Goal: Communication & Community: Ask a question

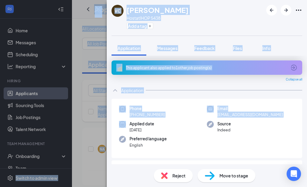
drag, startPoint x: 69, startPoint y: 132, endPoint x: 68, endPoint y: 184, distance: 51.9
click at [64, 187] on html "Home Messages Scheduling Reporting Hiring Applicants Sourcing Tools Job Posting…" at bounding box center [153, 93] width 307 height 187
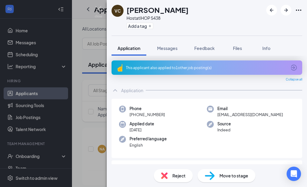
click at [68, 184] on div "VC [PERSON_NAME] Host at IHOP 5438 Add a tag Application Messages Feedback File…" at bounding box center [153, 93] width 307 height 187
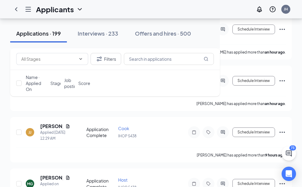
scroll to position [59, 0]
click at [0, 0] on div "Switch to admin view" at bounding box center [0, 0] width 0 height 0
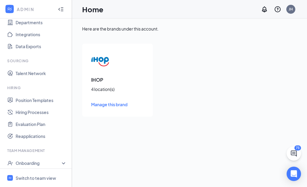
click at [118, 105] on span "Manage this brand" at bounding box center [109, 104] width 36 height 5
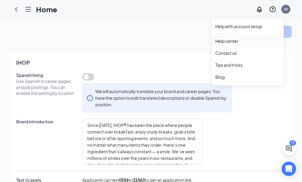
click at [235, 42] on link "Help center" at bounding box center [247, 41] width 65 height 6
click at [222, 53] on div "Contact us" at bounding box center [247, 53] width 65 height 6
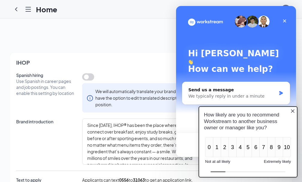
click at [294, 112] on icon "Close button" at bounding box center [292, 111] width 5 height 5
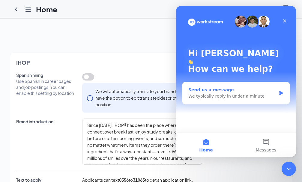
click at [278, 86] on div "Send us a message We typically reply in under a minute" at bounding box center [235, 93] width 107 height 22
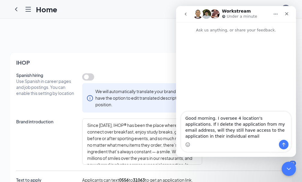
click at [285, 132] on textarea "Good morning. I oversee 4 location's applications. If I delete the application …" at bounding box center [236, 126] width 110 height 28
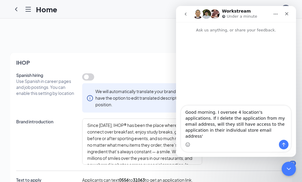
type textarea "Good morning. I oversee 4 location's applications. If I delete the application …"
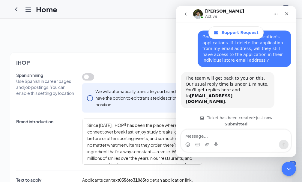
scroll to position [91, 0]
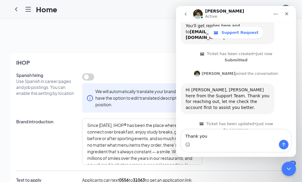
type textarea "Thank you!"
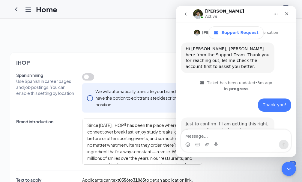
scroll to position [144, 0]
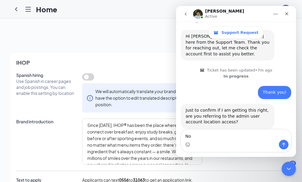
type textarea "N"
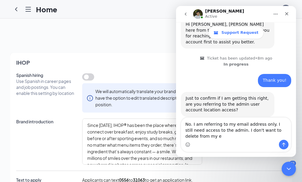
scroll to position [150, 0]
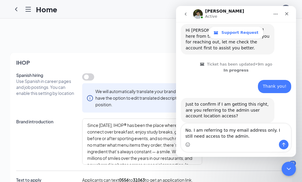
type textarea "No. I am referring to my email address only. I still need access to the admin."
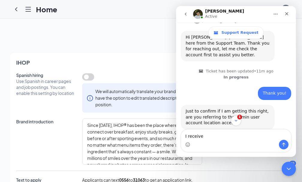
scroll to position [210, 0]
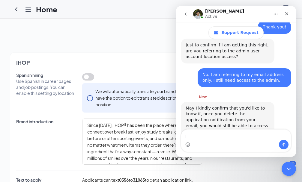
type textarea "I"
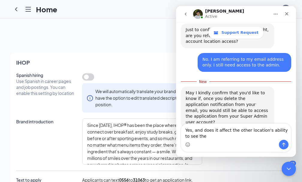
scroll to position [225, 0]
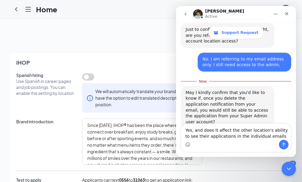
type textarea "Yes, and does it affect the other location's ability to see their applications …"
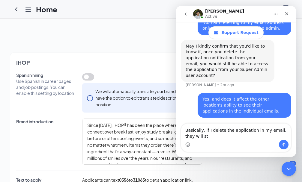
scroll to position [268, 0]
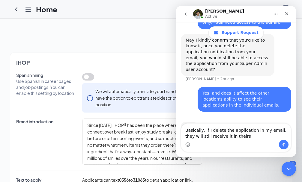
type textarea "Basically, if I delete the application in my email, they will still receive it …"
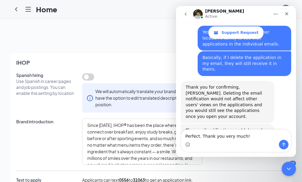
scroll to position [325, 0]
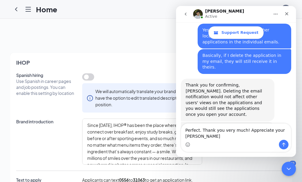
type textarea "Perfect. Thank you very much! Appreciate your time"
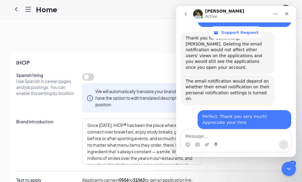
scroll to position [379, 0]
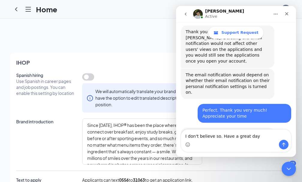
type textarea "I don't believe so. Have a great day!"
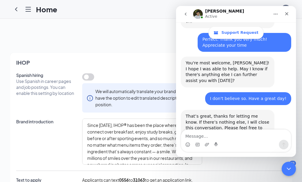
scroll to position [464, 0]
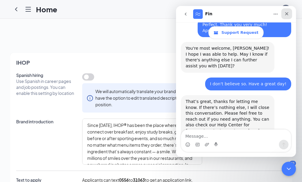
click at [285, 14] on icon "Close" at bounding box center [286, 13] width 5 height 5
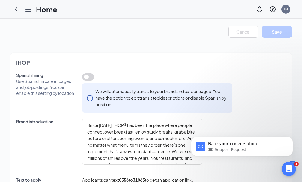
scroll to position [0, 0]
